Goal: Book appointment/travel/reservation

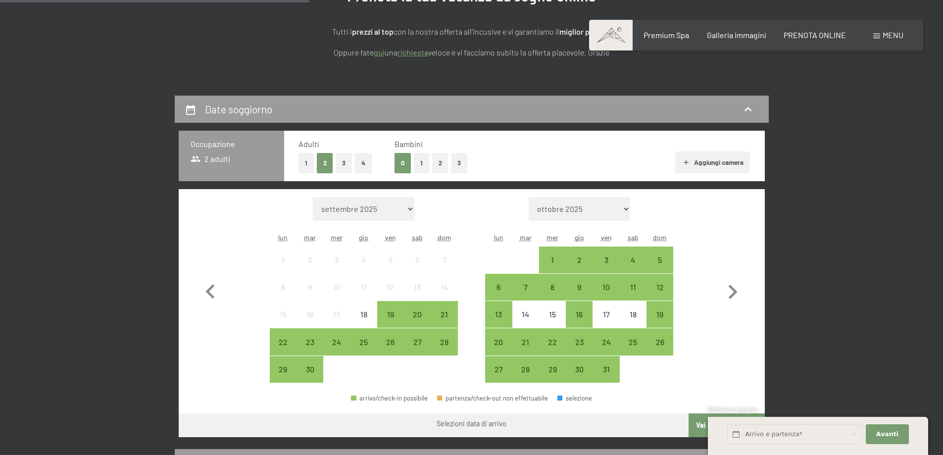
click at [422, 165] on button "1" at bounding box center [421, 163] width 15 height 20
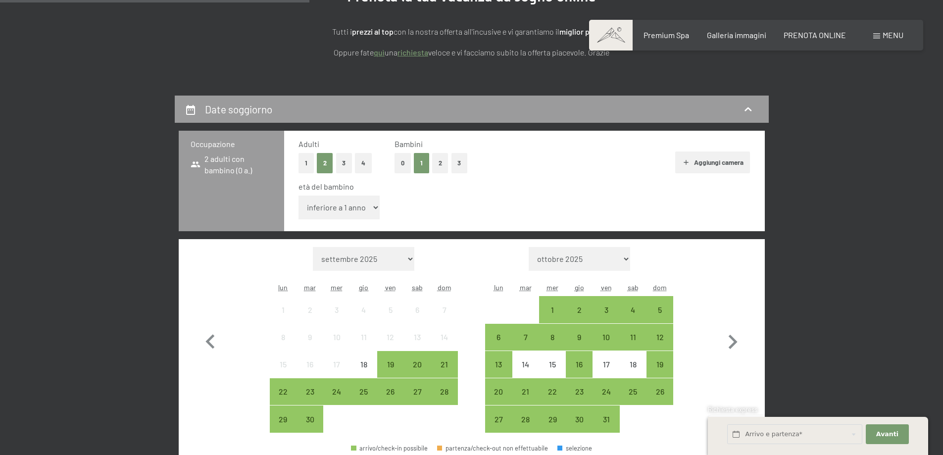
click at [367, 208] on select "inferiore a 1 anno 1 anno 2 anni 3 anni 4 anni 5 anni 6 anni 7 anni 8 anni 9 an…" at bounding box center [339, 207] width 82 height 24
select select "11"
click at [298, 195] on select "inferiore a 1 anno 1 anno 2 anni 3 anni 4 anni 5 anni 6 anni 7 anni 8 anni 9 an…" at bounding box center [339, 207] width 82 height 24
click at [398, 373] on div "19" at bounding box center [390, 372] width 25 height 25
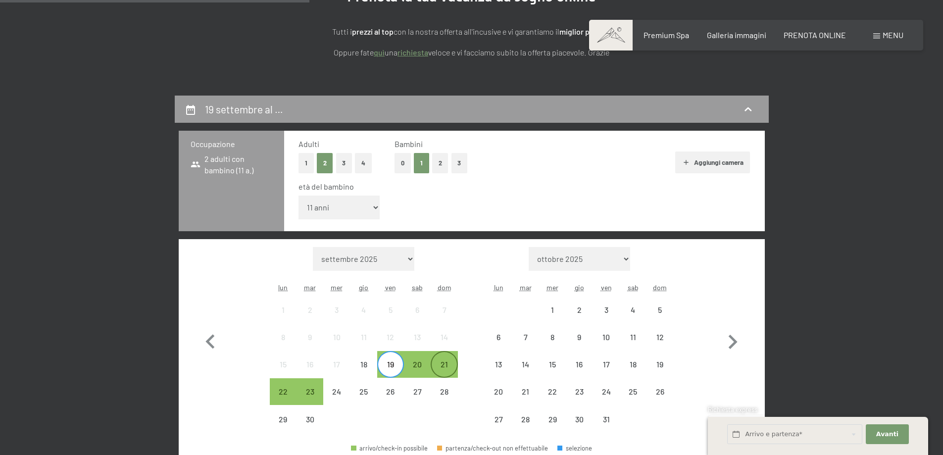
click at [455, 373] on div "21" at bounding box center [444, 372] width 25 height 25
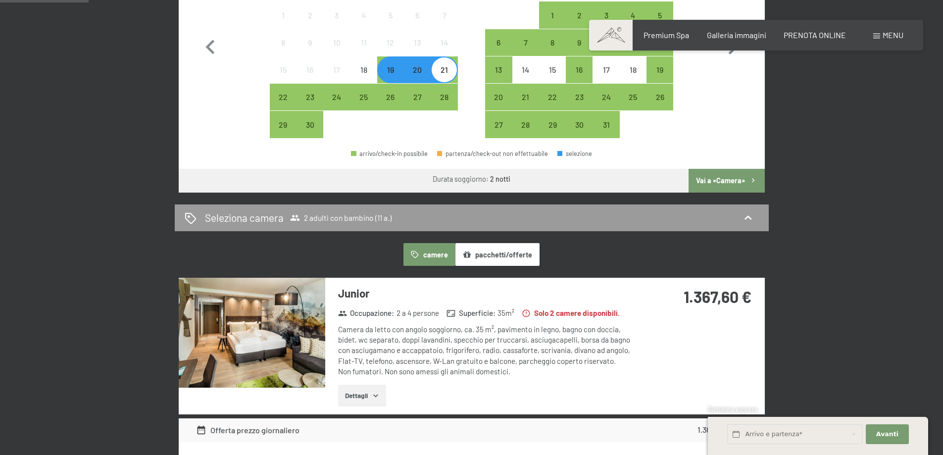
scroll to position [297, 0]
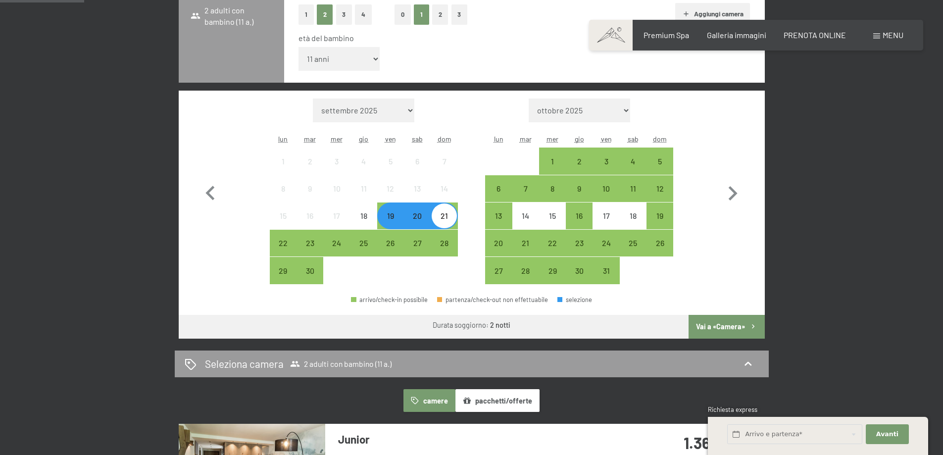
click at [419, 222] on div "20" at bounding box center [417, 224] width 25 height 25
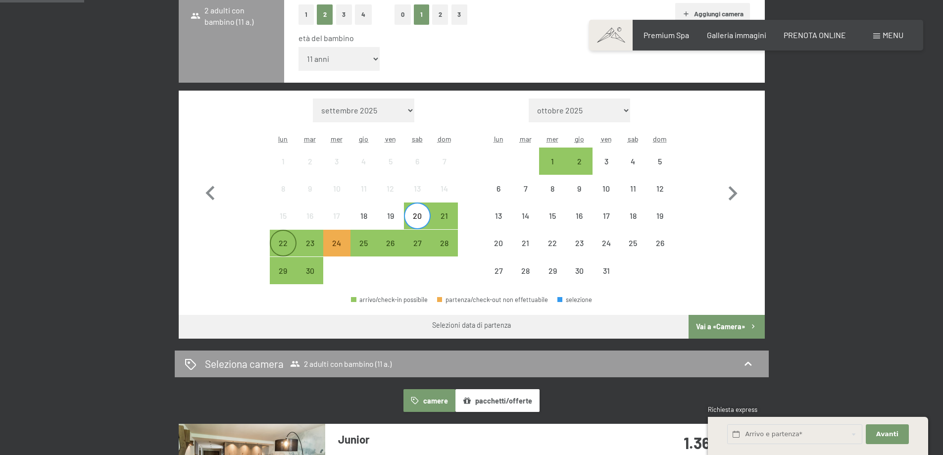
click at [291, 250] on div "22" at bounding box center [283, 251] width 25 height 25
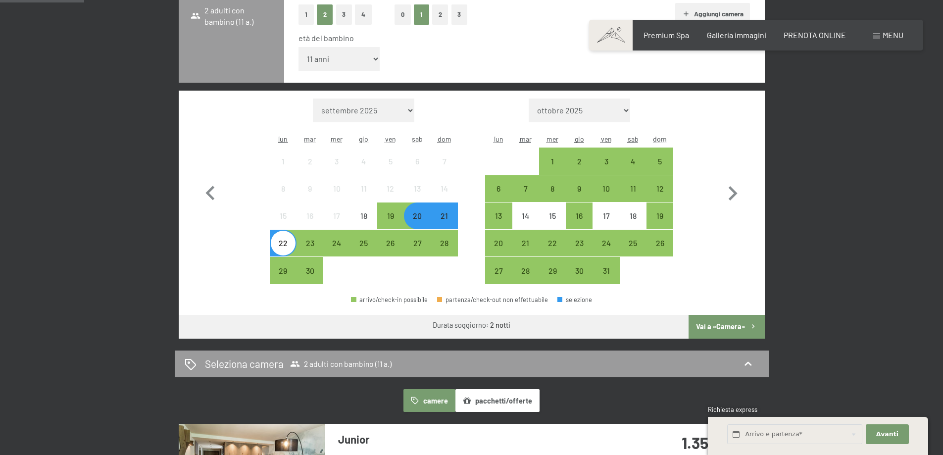
click at [715, 320] on button "Vai a «Camera»" at bounding box center [726, 327] width 76 height 24
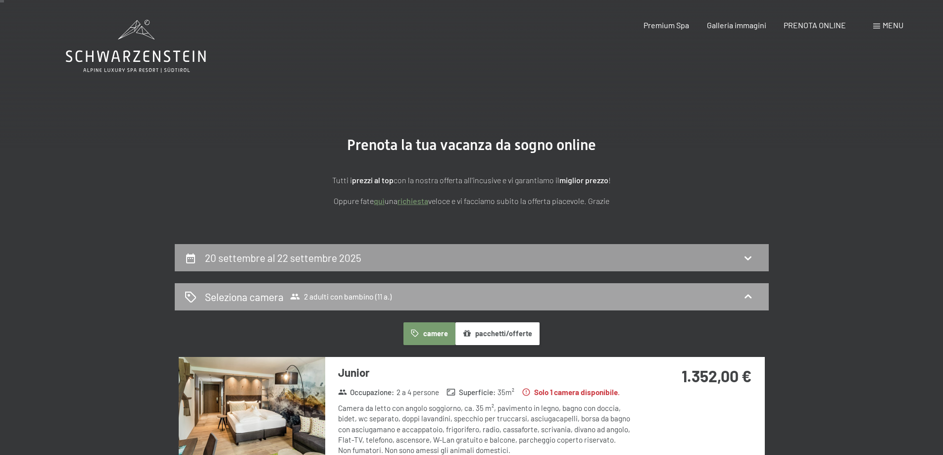
scroll to position [148, 0]
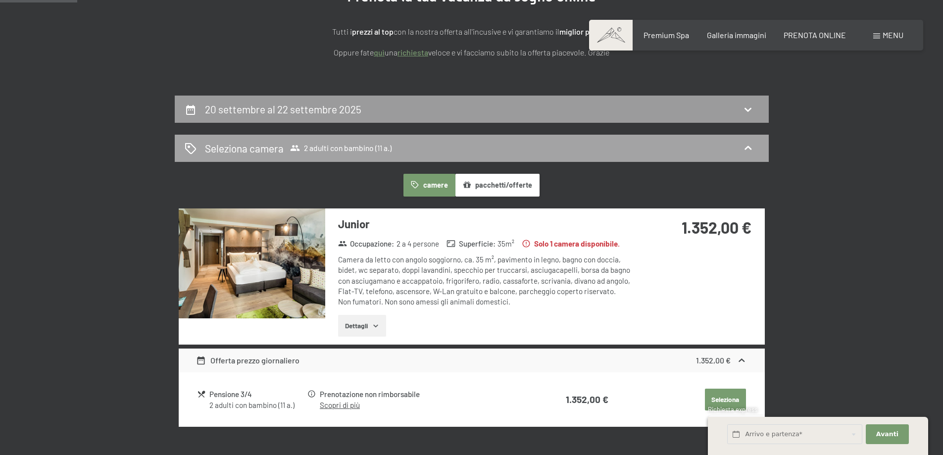
click at [713, 148] on div "Seleziona camera 2 adulti con bambino (11 a.)" at bounding box center [472, 148] width 574 height 14
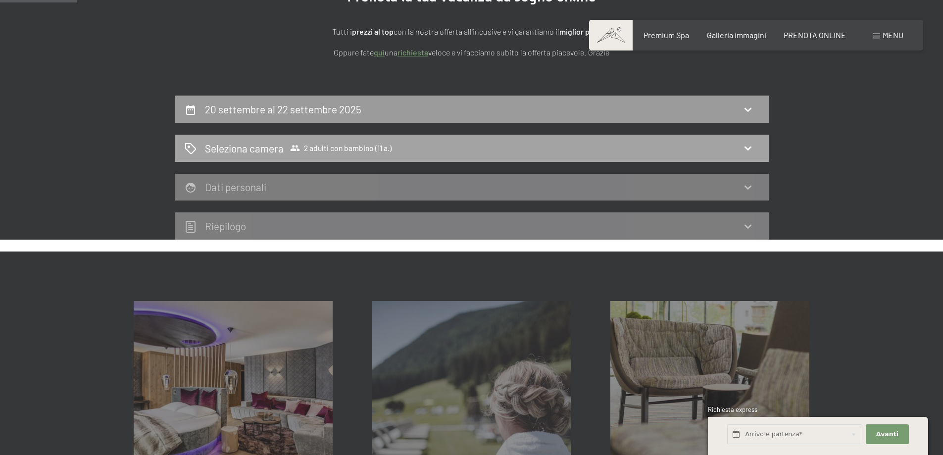
click at [749, 153] on icon at bounding box center [748, 148] width 12 height 12
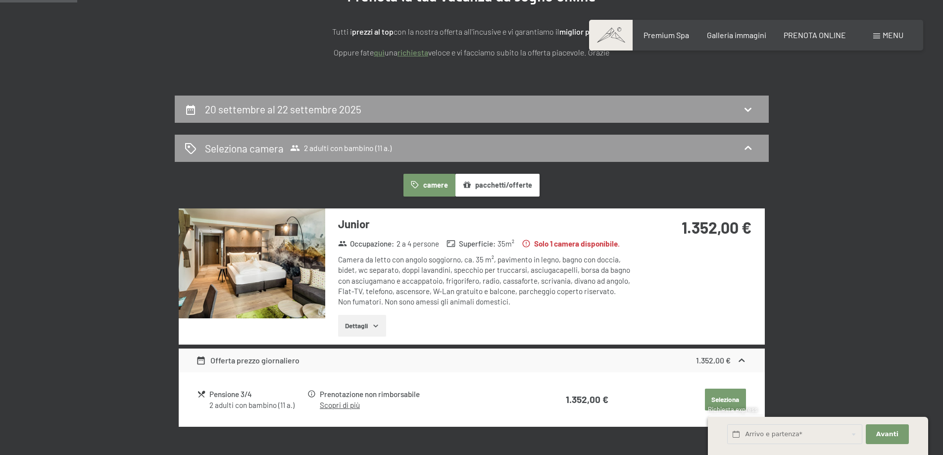
click at [431, 190] on button "camere" at bounding box center [428, 185] width 51 height 23
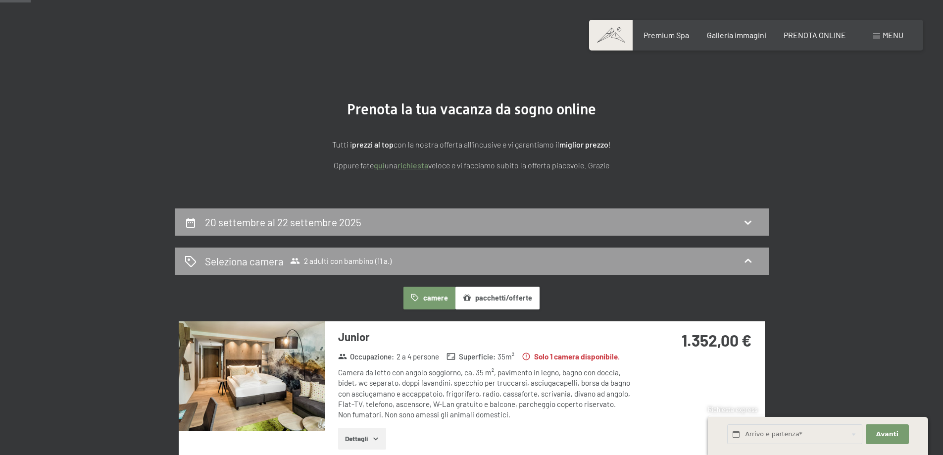
scroll to position [0, 0]
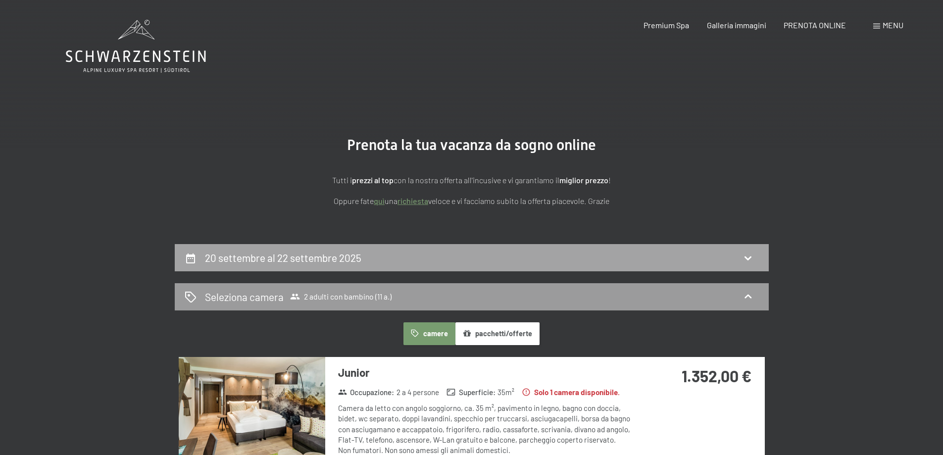
click at [681, 251] on div "20 settembre al 22 settembre 2025" at bounding box center [472, 257] width 574 height 14
select select "11"
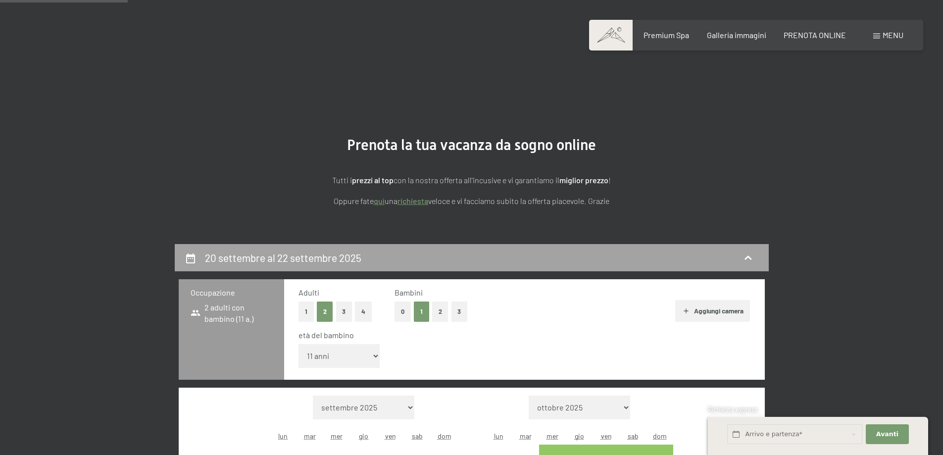
scroll to position [244, 0]
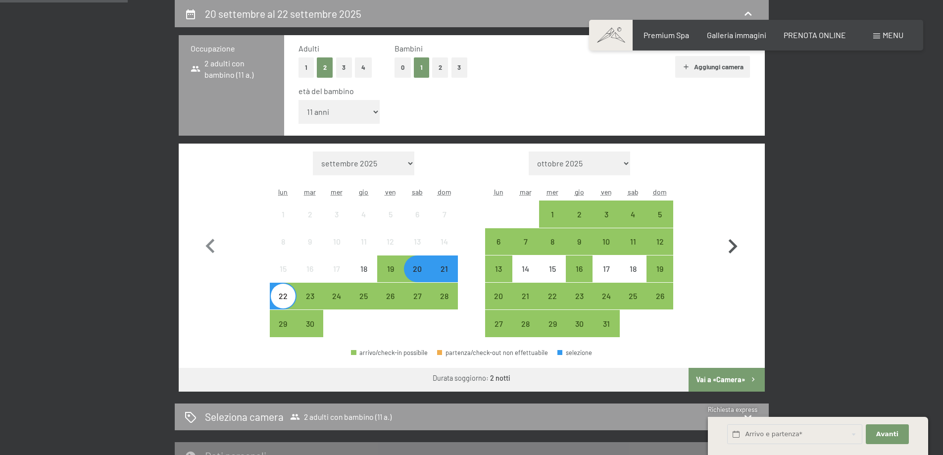
click at [736, 240] on icon "button" at bounding box center [732, 246] width 29 height 29
select select "[DATE]"
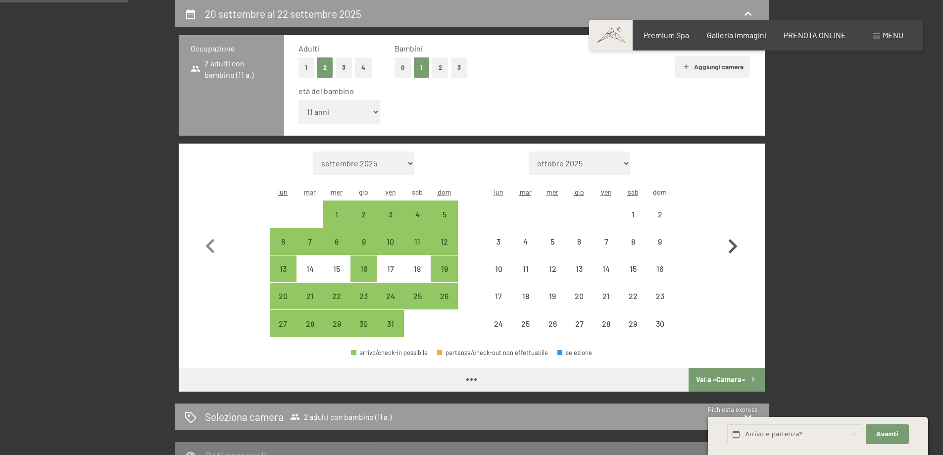
click at [736, 240] on icon "button" at bounding box center [732, 246] width 29 height 29
select select "[DATE]"
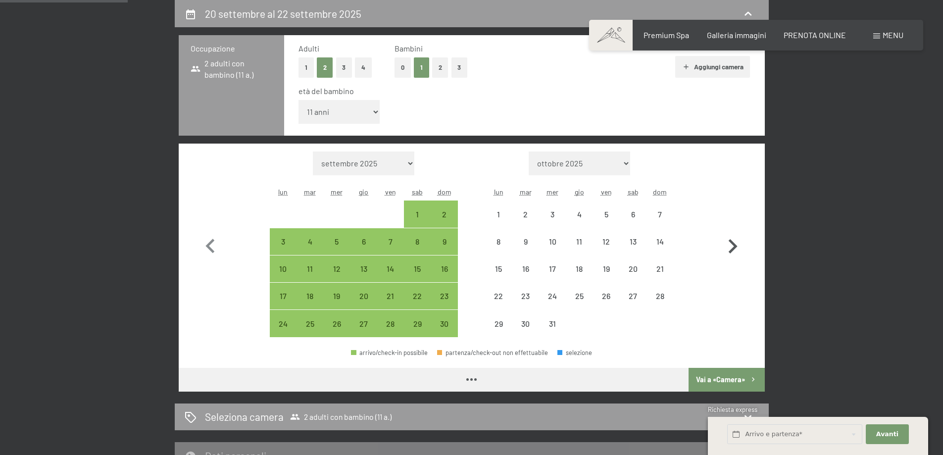
click at [736, 240] on icon "button" at bounding box center [732, 246] width 29 height 29
select select "[DATE]"
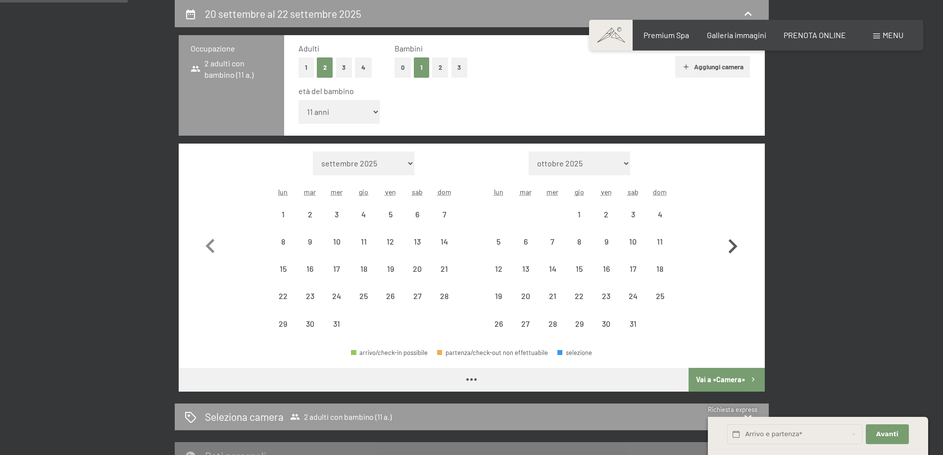
select select "[DATE]"
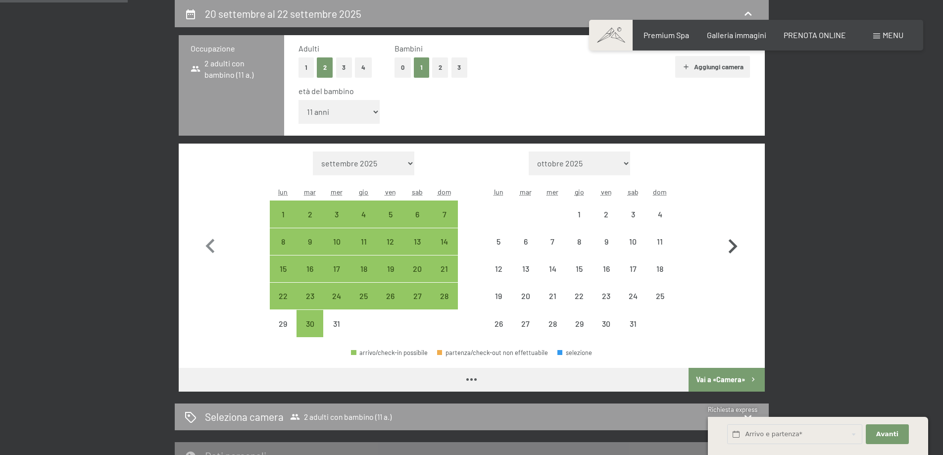
select select "[DATE]"
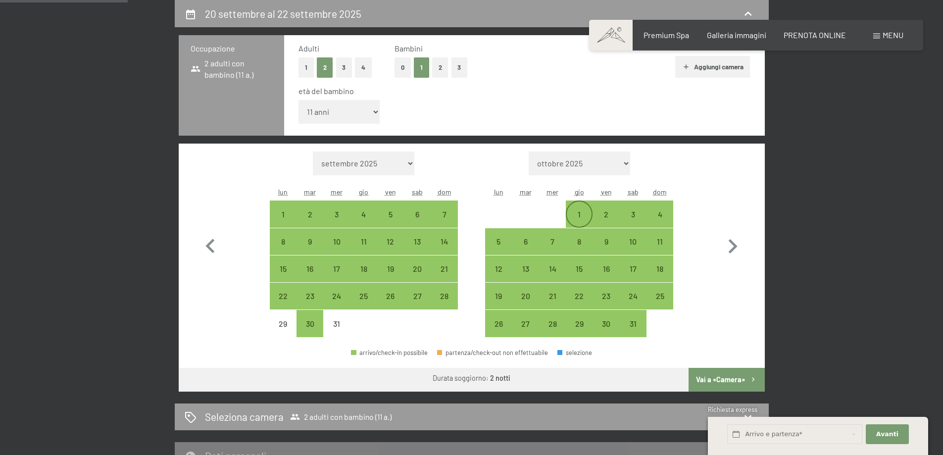
click at [577, 205] on div "1" at bounding box center [579, 213] width 25 height 25
select select "[DATE]"
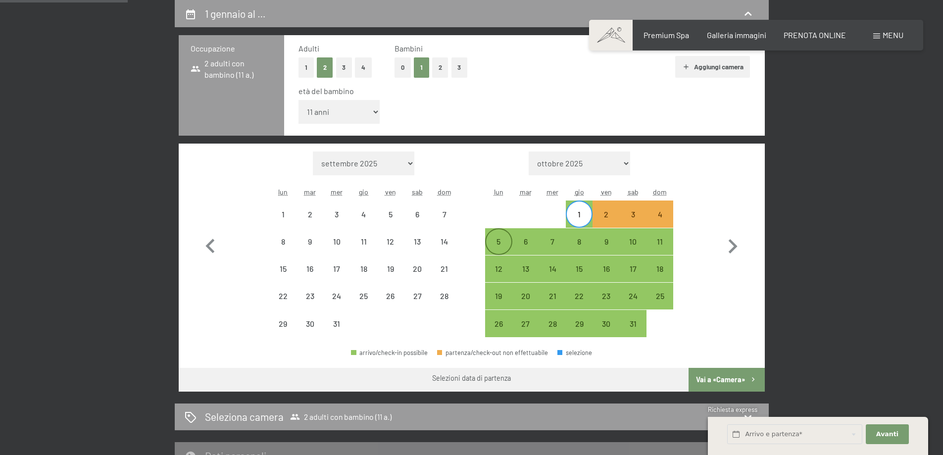
click at [502, 251] on div "5" at bounding box center [498, 250] width 25 height 25
select select "[DATE]"
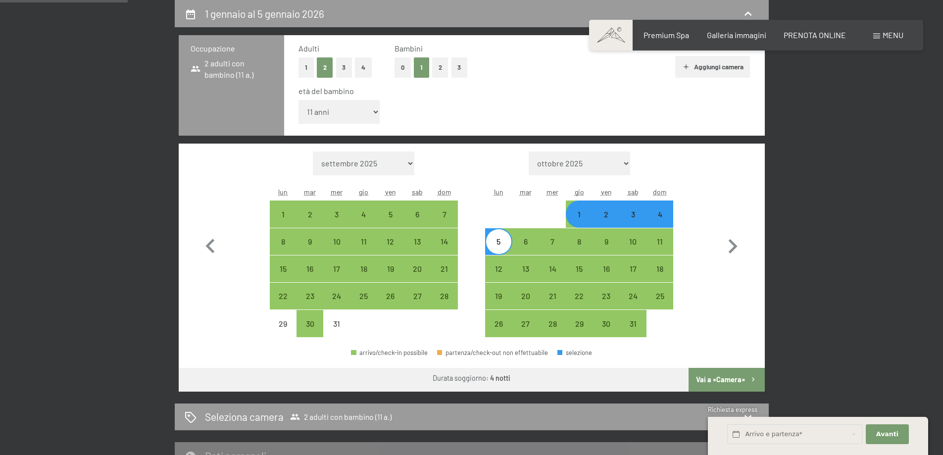
click at [723, 381] on button "Vai a «Camera»" at bounding box center [726, 380] width 76 height 24
select select "[DATE]"
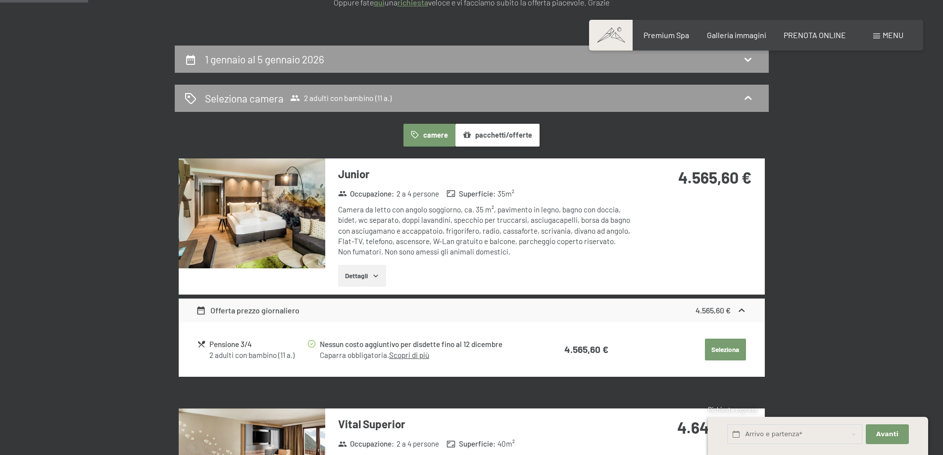
scroll to position [46, 0]
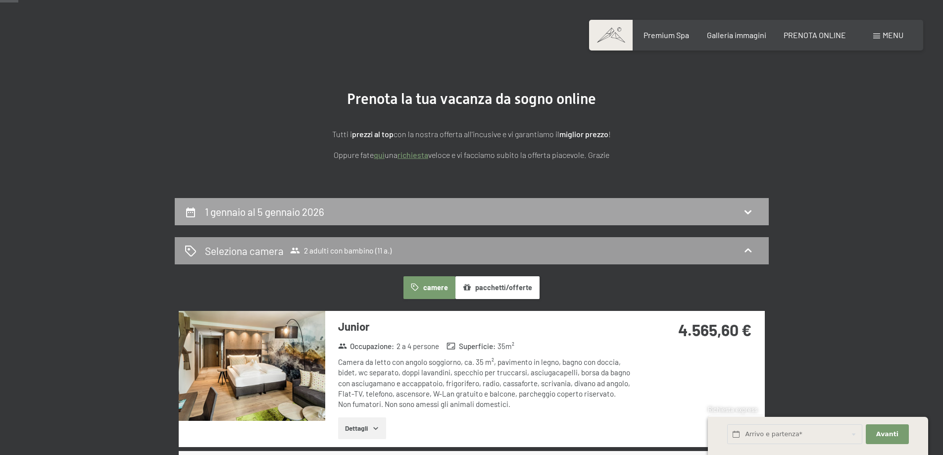
click at [743, 214] on icon at bounding box center [748, 212] width 12 height 12
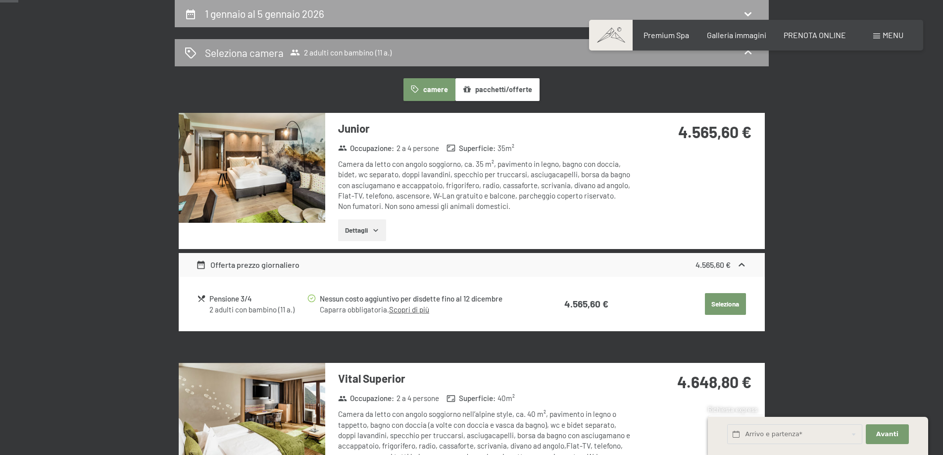
select select "11"
select select "[DATE]"
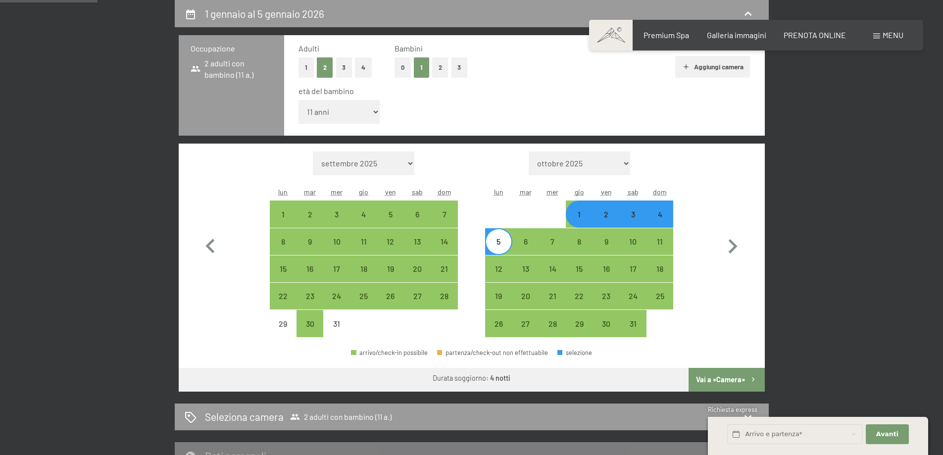
click at [763, 295] on div "Mese/anno settembre 2025 ottobre 2025 novembre 2025 dicembre 2025 gennaio 2026 …" at bounding box center [472, 245] width 586 height 202
click at [582, 208] on div "1" at bounding box center [579, 213] width 25 height 25
select select "[DATE]"
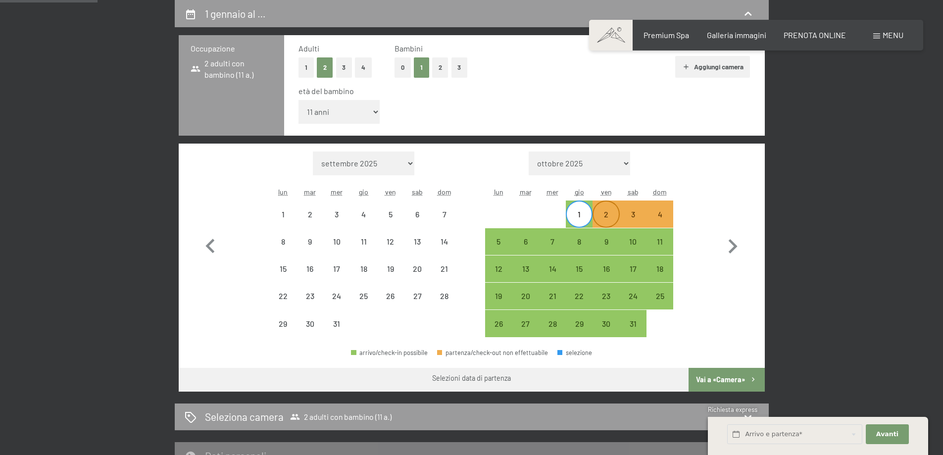
click at [607, 223] on div "2" at bounding box center [605, 222] width 25 height 25
select select "[DATE]"
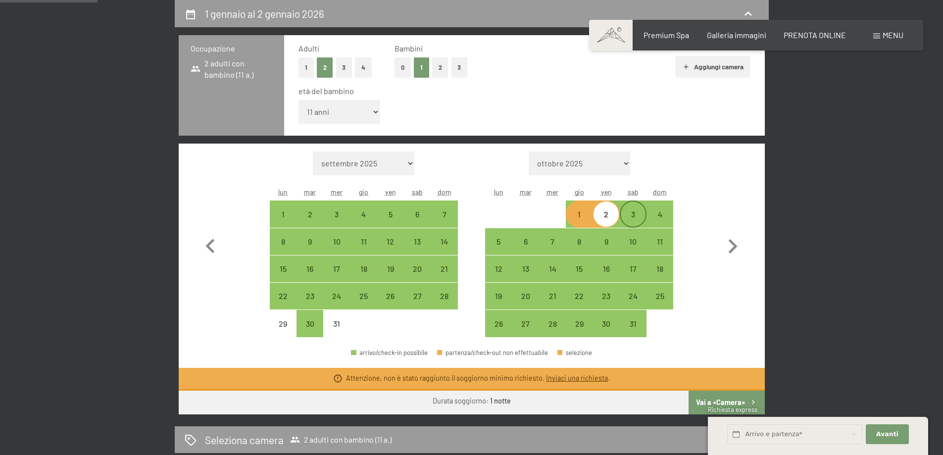
click at [633, 220] on div "3" at bounding box center [633, 222] width 25 height 25
select select "[DATE]"
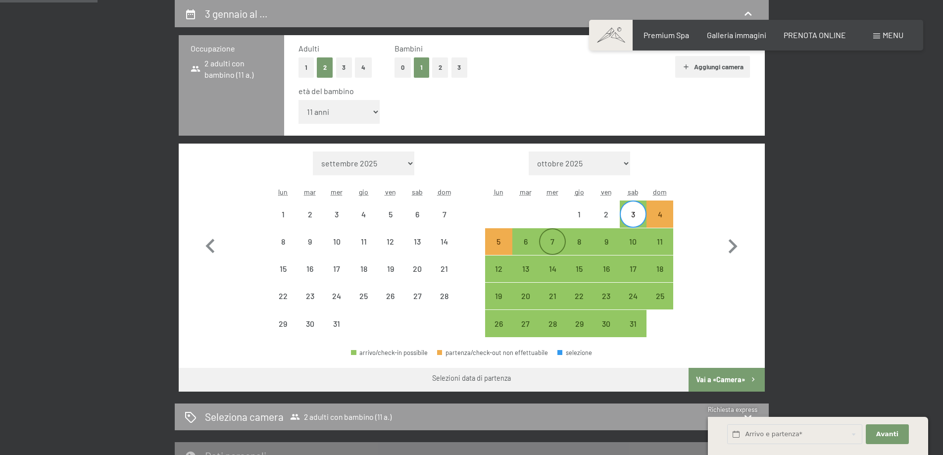
click at [556, 243] on div "7" at bounding box center [552, 250] width 25 height 25
select select "[DATE]"
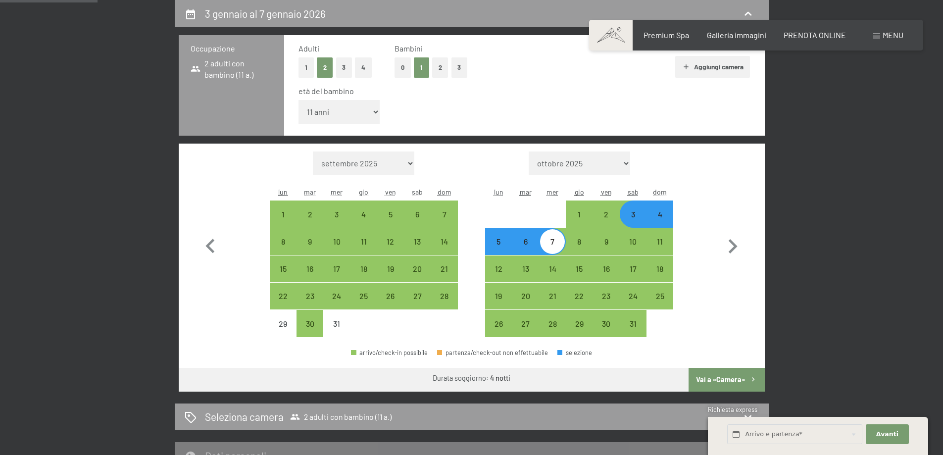
click at [727, 377] on button "Vai a «Camera»" at bounding box center [726, 380] width 76 height 24
select select "[DATE]"
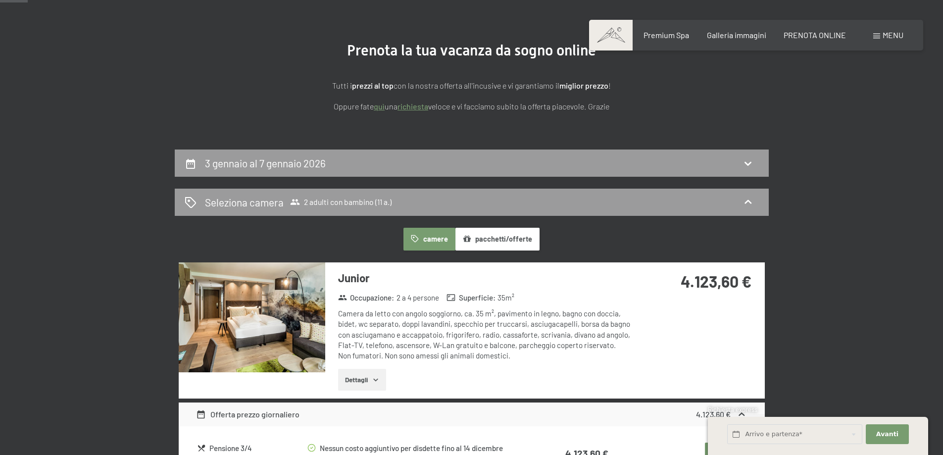
scroll to position [0, 0]
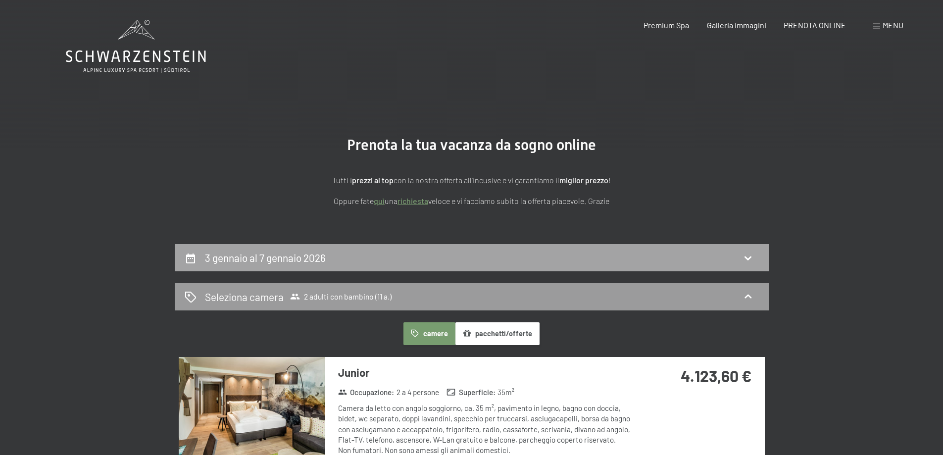
click at [517, 249] on div "3 gennaio al 7 gennaio 2026" at bounding box center [472, 257] width 594 height 27
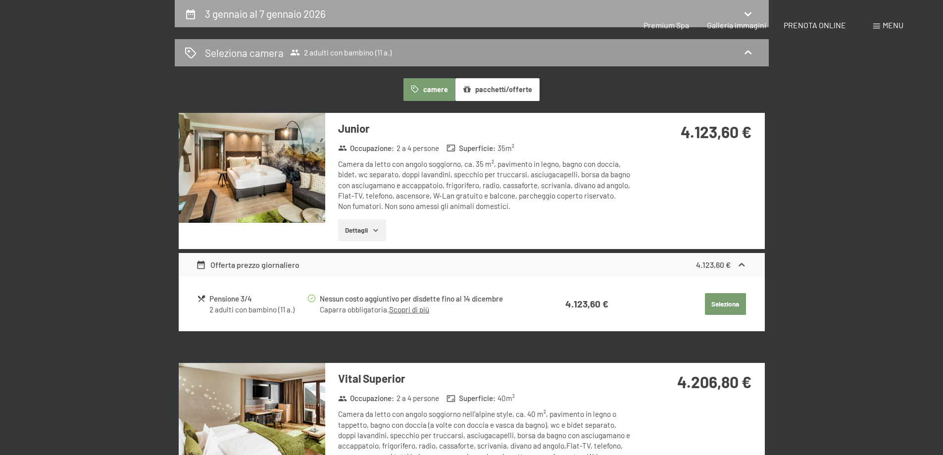
select select "11"
select select "[DATE]"
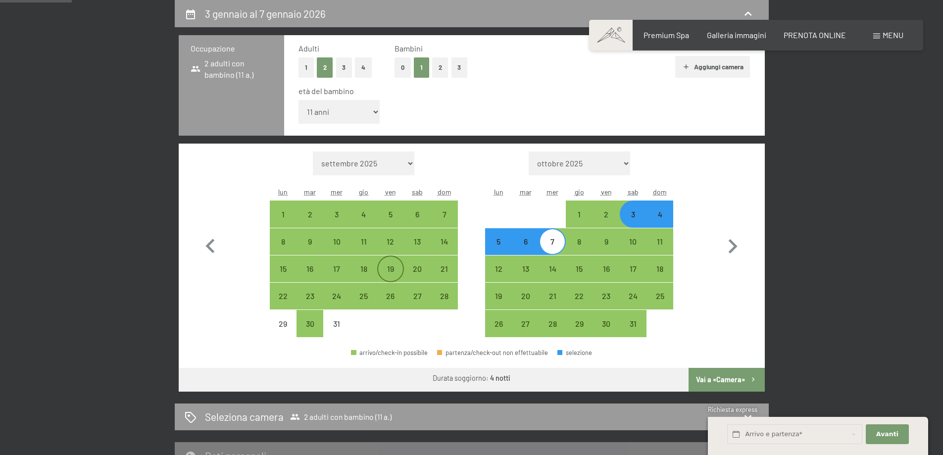
click at [390, 266] on div "19" at bounding box center [390, 277] width 25 height 25
select select "[DATE]"
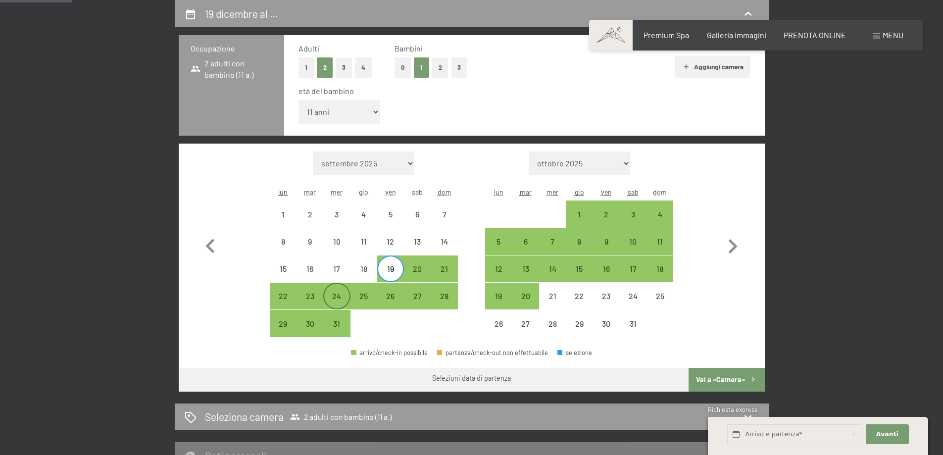
click at [335, 306] on div "24" at bounding box center [336, 304] width 25 height 25
select select "[DATE]"
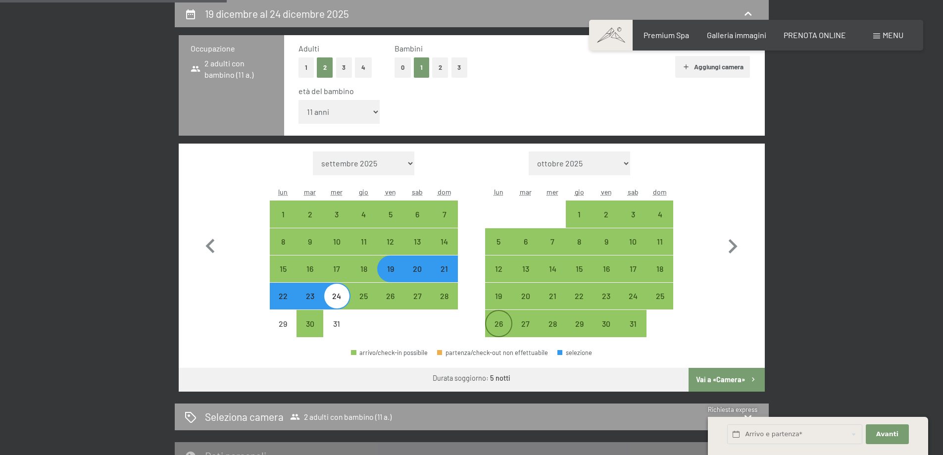
scroll to position [392, 0]
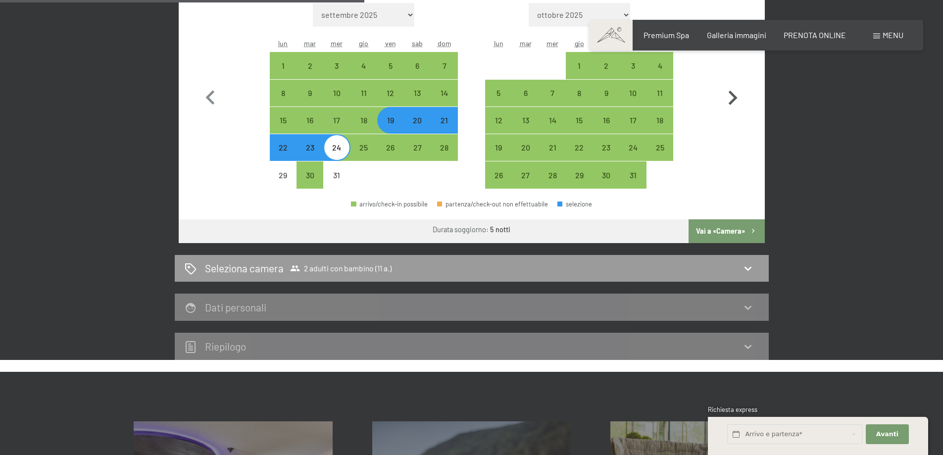
click at [725, 235] on button "Vai a «Camera»" at bounding box center [726, 231] width 76 height 24
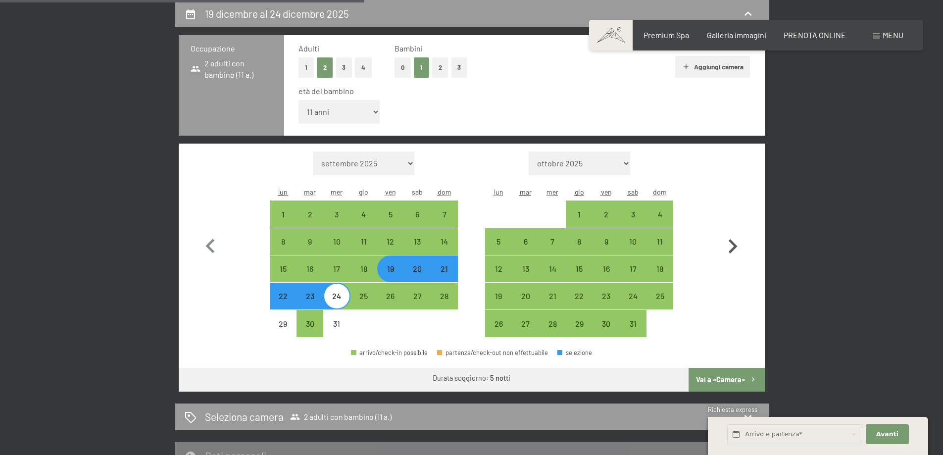
select select "[DATE]"
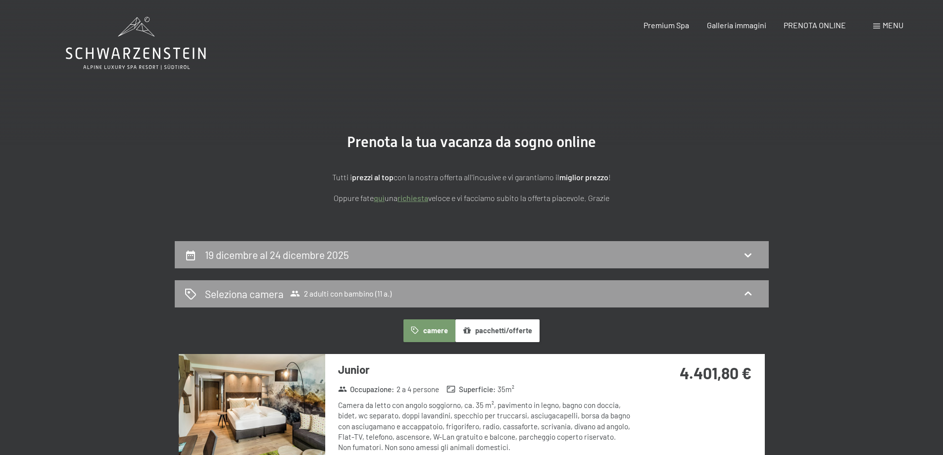
scroll to position [0, 0]
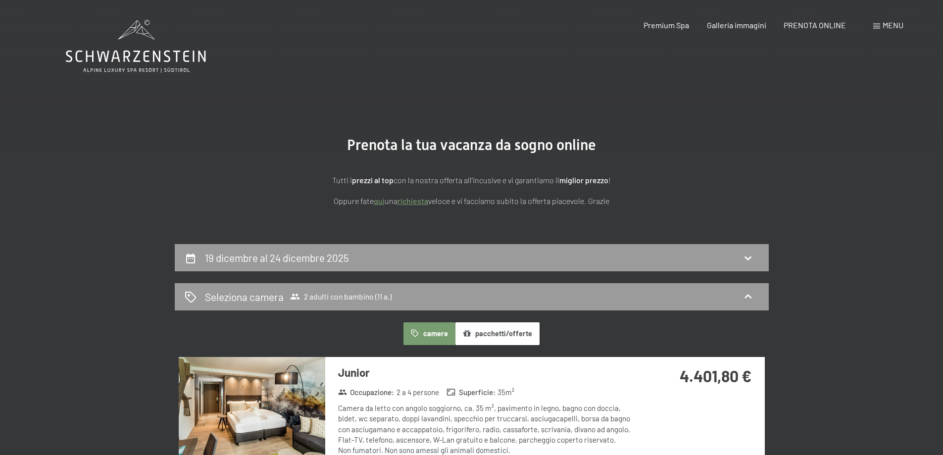
click at [757, 254] on div "19 dicembre al 24 dicembre 2025" at bounding box center [472, 257] width 574 height 14
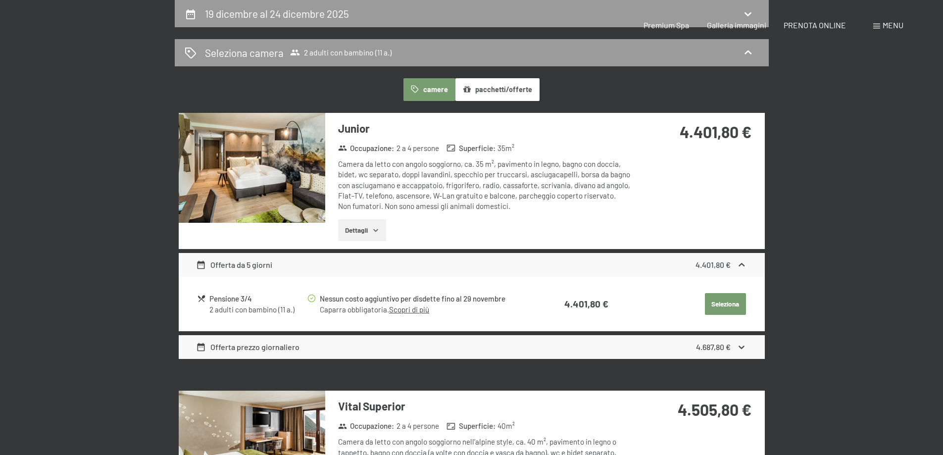
select select "11"
select select "[DATE]"
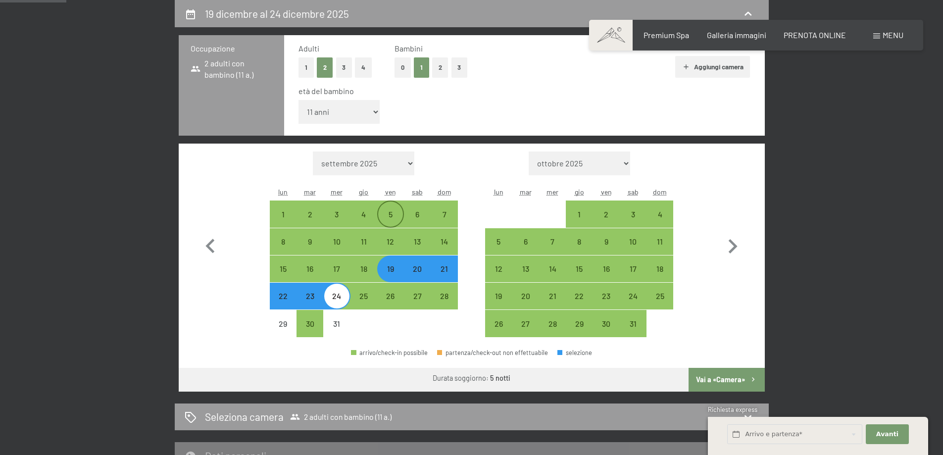
click at [396, 210] on div "5" at bounding box center [390, 222] width 25 height 25
select select "[DATE]"
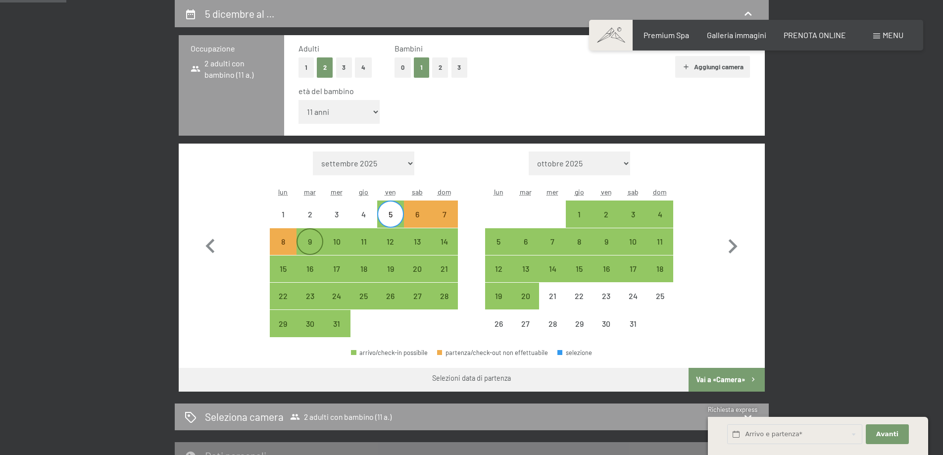
click at [308, 246] on div "9" at bounding box center [309, 250] width 25 height 25
select select "[DATE]"
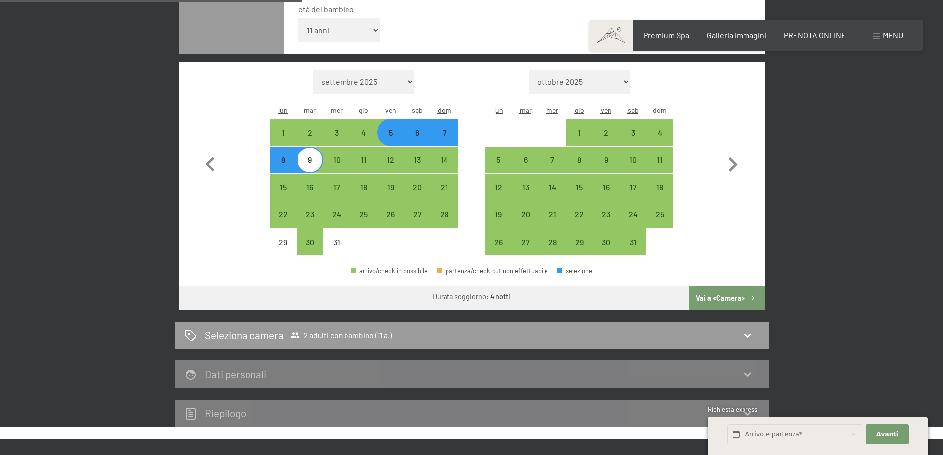
scroll to position [343, 0]
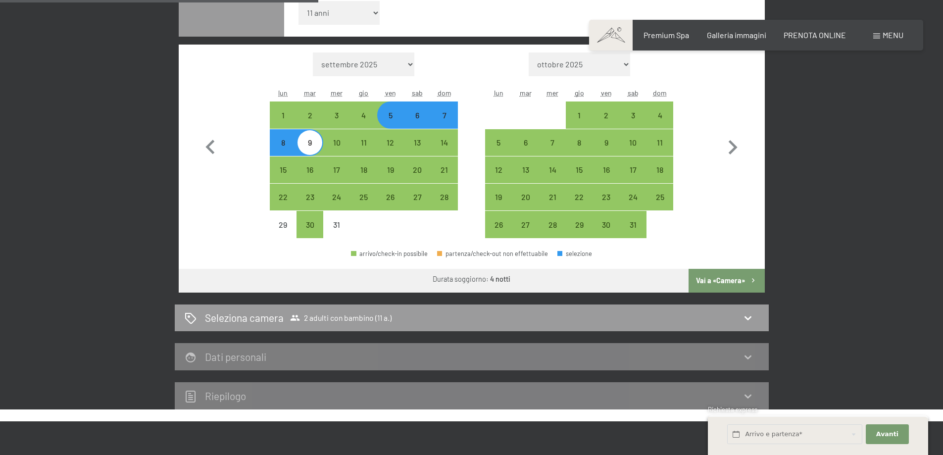
click at [729, 285] on button "Vai a «Camera»" at bounding box center [726, 281] width 76 height 24
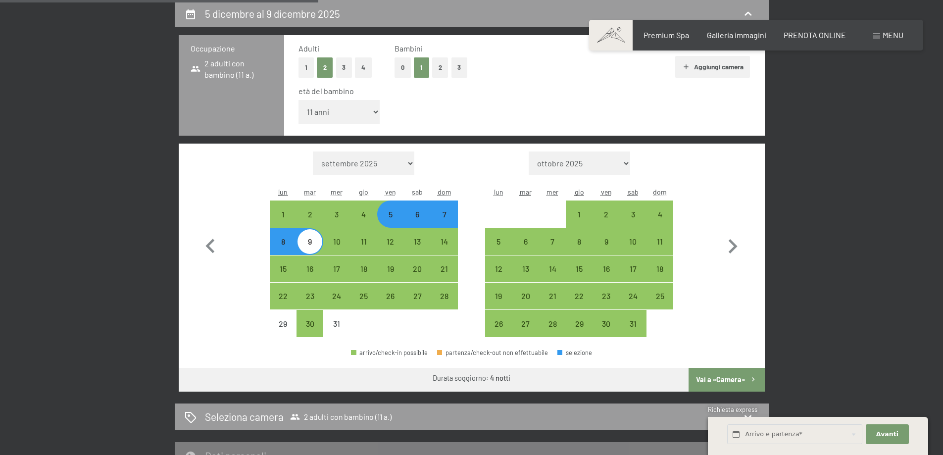
select select "[DATE]"
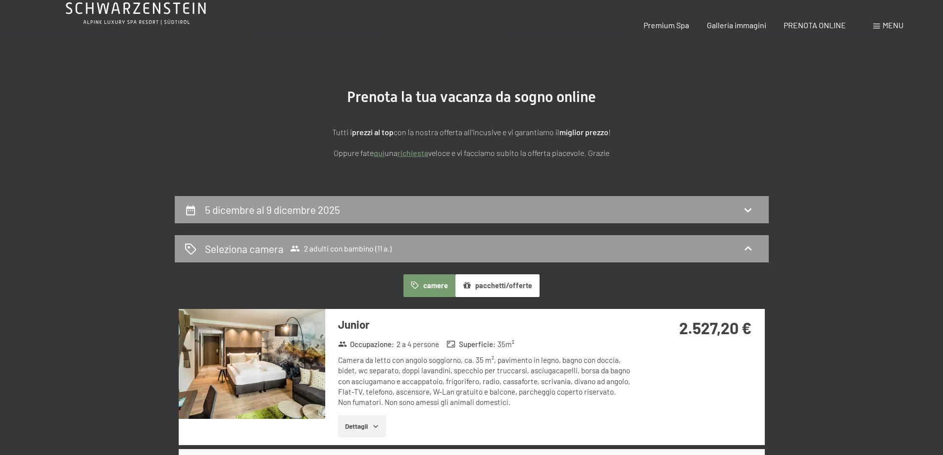
scroll to position [0, 0]
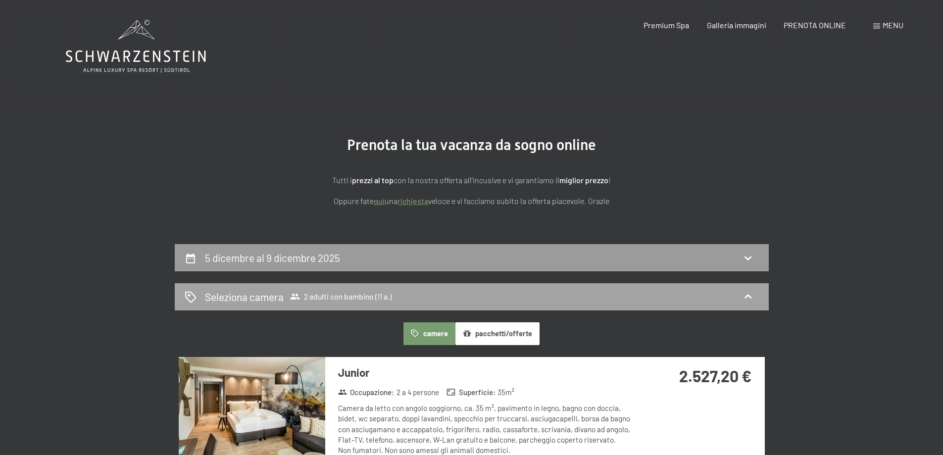
click at [757, 290] on div "Seleziona camera 2 adulti con bambino (11 a.)" at bounding box center [472, 296] width 574 height 14
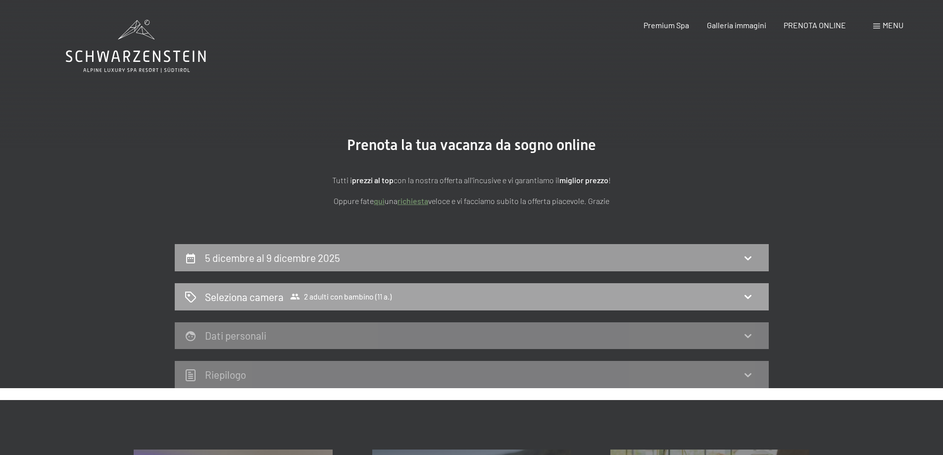
click at [747, 291] on icon at bounding box center [748, 296] width 12 height 12
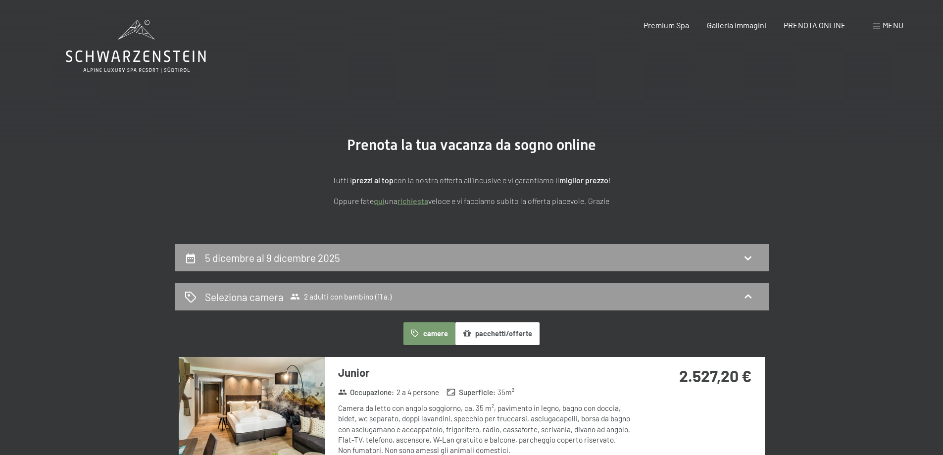
click at [688, 257] on div "5 dicembre al 9 dicembre 2025" at bounding box center [472, 257] width 574 height 14
select select "11"
select select "[DATE]"
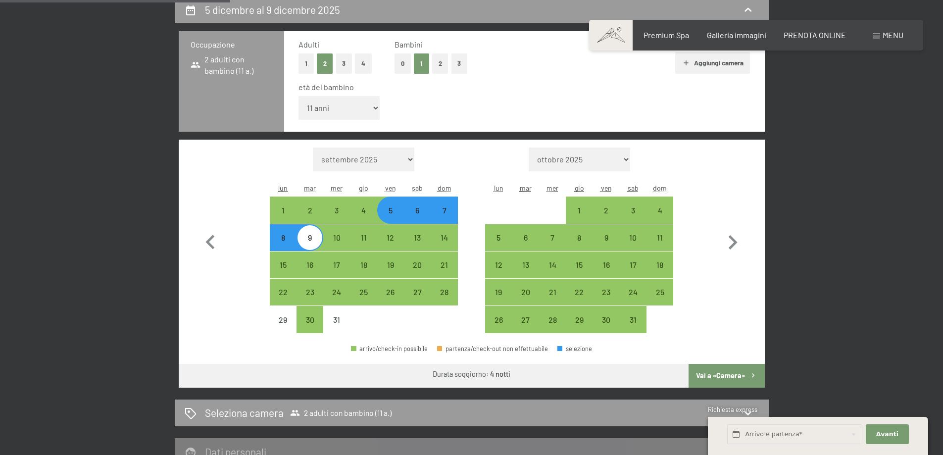
scroll to position [96, 0]
